Goal: Find specific page/section: Find specific page/section

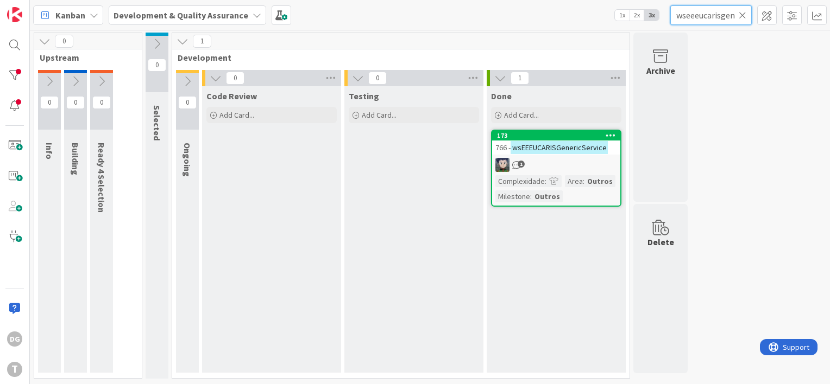
click at [730, 12] on input "wseeeucarisgenericservice" at bounding box center [710, 15] width 81 height 20
paste input "icpesquisachavefiliacao"
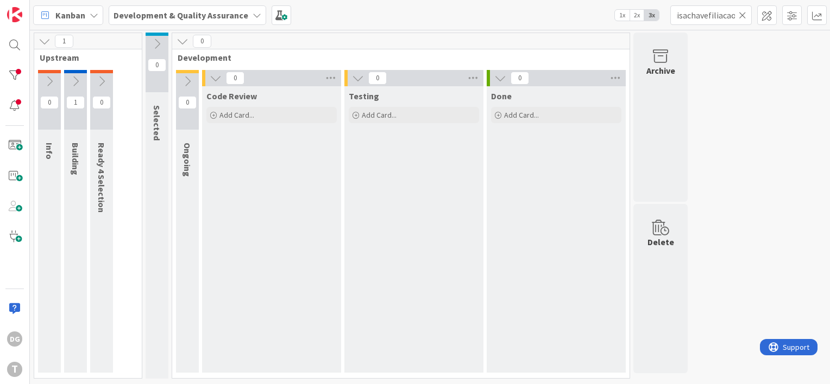
click at [71, 78] on icon at bounding box center [75, 81] width 12 height 12
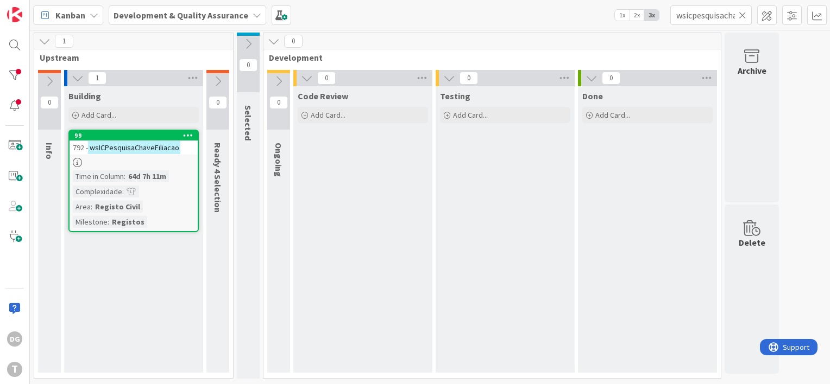
click at [78, 81] on icon at bounding box center [78, 78] width 12 height 12
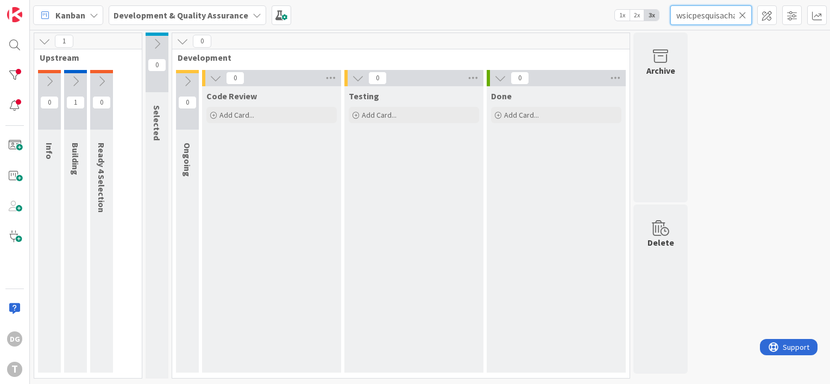
click at [709, 13] on input "wsicpesquisachavefiliacao" at bounding box center [710, 15] width 81 height 20
paste input "fcpcentidadesrcbe"
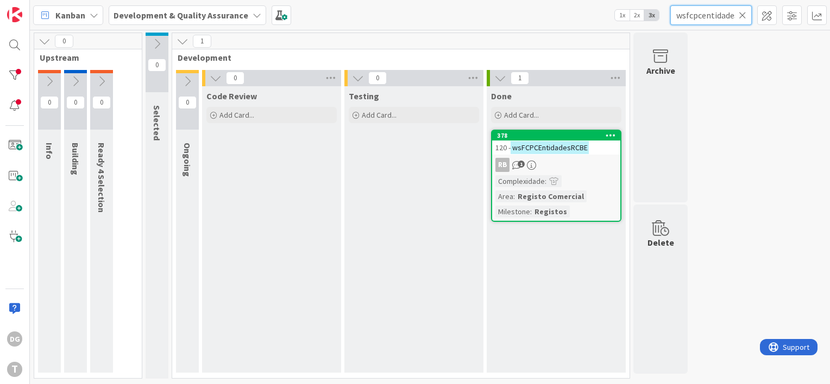
click at [730, 16] on input "wsfcpcentidadesrcbe" at bounding box center [710, 15] width 81 height 20
paste input "sircomcertidaopermanentecomercial"
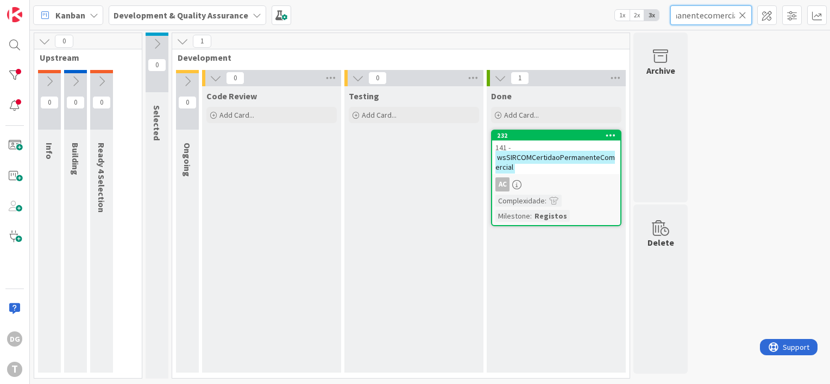
type input "wssircomcertidaopermanentecomercial"
click at [567, 174] on link "232 141 - wsSIRCOMCertidaoPermanenteComercial AC Complexidade : Milestone : Reg…" at bounding box center [556, 178] width 130 height 97
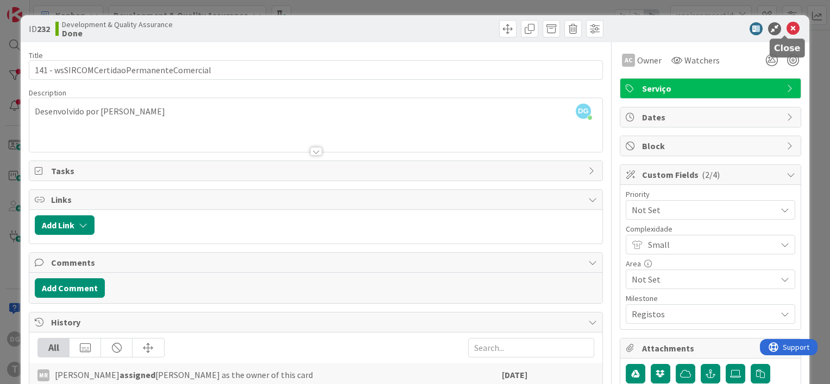
click at [777, 30] on div at bounding box center [705, 28] width 192 height 13
click at [786, 27] on icon at bounding box center [792, 28] width 13 height 13
